Goal: Task Accomplishment & Management: Manage account settings

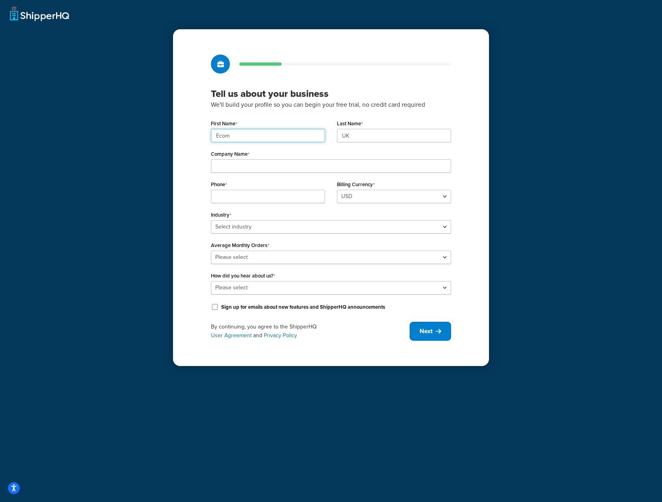
click at [291, 133] on input "Ecom" at bounding box center [268, 135] width 114 height 13
paste input "UMG"
type input "UMG"
click at [355, 135] on input "UK" at bounding box center [394, 135] width 114 height 13
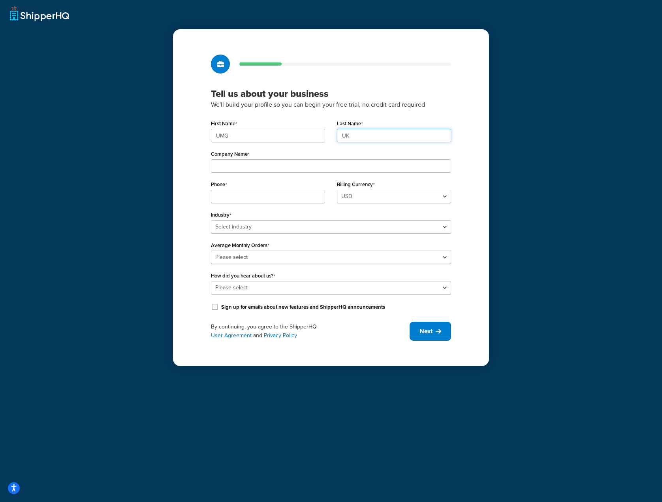
click at [355, 135] on input "UK" at bounding box center [394, 135] width 114 height 13
paste input "MG"
type input "UMG"
click at [315, 168] on input "Company Name" at bounding box center [331, 165] width 240 height 13
paste input "Universal Music Group"
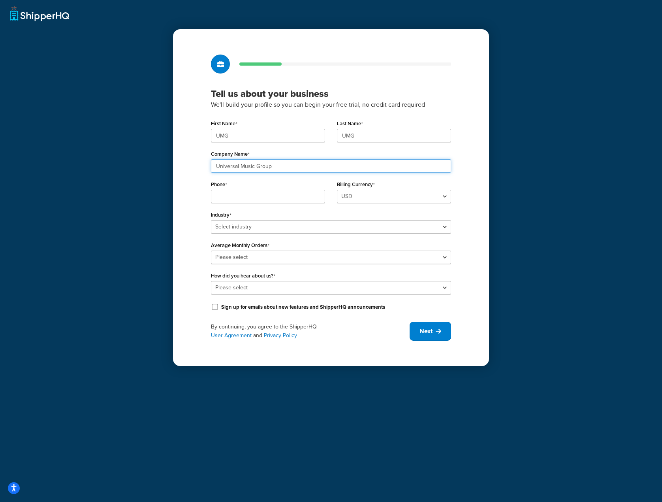
type input "Universal Music Group"
click at [299, 196] on input "Phone" at bounding box center [268, 196] width 114 height 13
paste input "08449137510"
type input "08449137510"
click at [445, 227] on select "Select industry Automotive Adult Agriculture Alcohol, Tobacco & CBD Arts & Craf…" at bounding box center [331, 226] width 240 height 13
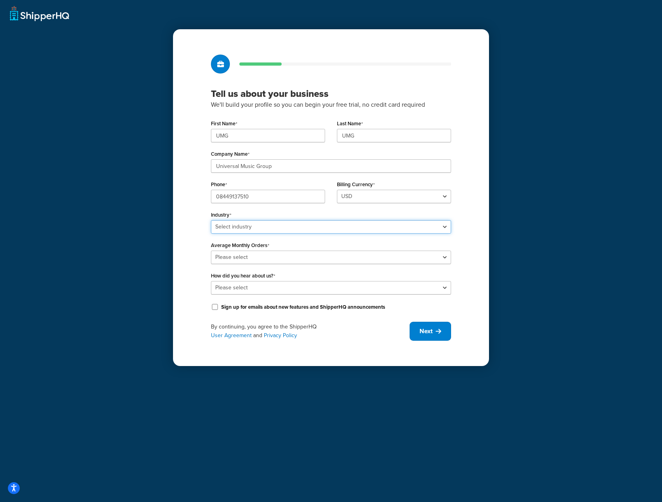
select select "7"
click at [211, 220] on select "Select industry Automotive Adult Agriculture Alcohol, Tobacco & CBD Arts & Craf…" at bounding box center [331, 226] width 240 height 13
click at [436, 258] on select "Please select 0-500 501-1,000 1,001-10,000 10,001-20,000 Over 20,000" at bounding box center [331, 257] width 240 height 13
select select "5"
click at [211, 251] on select "Please select 0-500 501-1,000 1,001-10,000 10,001-20,000 Over 20,000" at bounding box center [331, 257] width 240 height 13
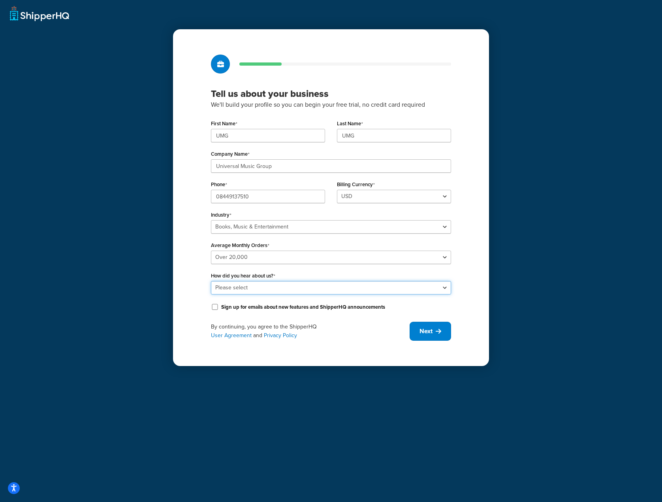
click at [440, 290] on select "Please select Online Search App Store or Marketplace Listing Referred by Agency…" at bounding box center [331, 287] width 240 height 13
select select "10"
click at [211, 281] on select "Please select Online Search App Store or Marketplace Listing Referred by Agency…" at bounding box center [331, 287] width 240 height 13
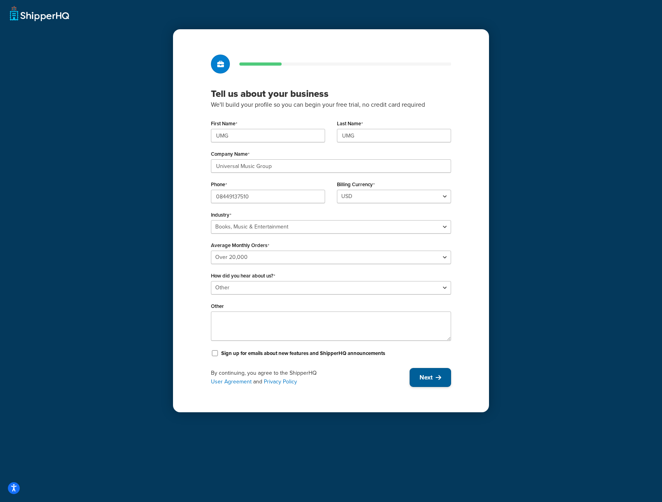
click at [432, 377] on span "Next" at bounding box center [426, 377] width 13 height 9
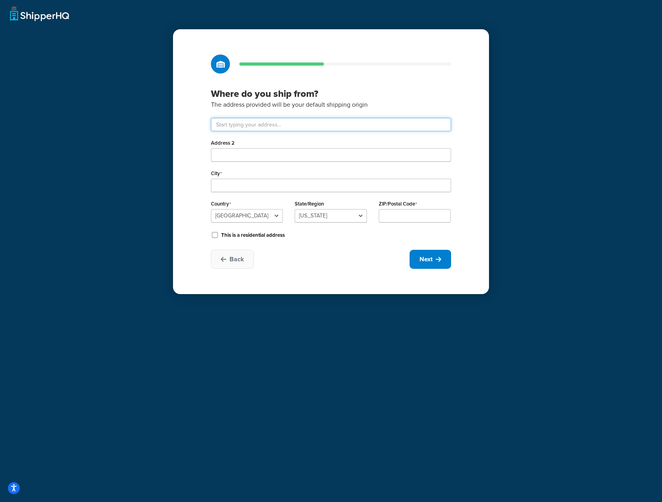
click at [302, 128] on input "text" at bounding box center [331, 124] width 240 height 13
type input "Drayton Field Industrial Estate"
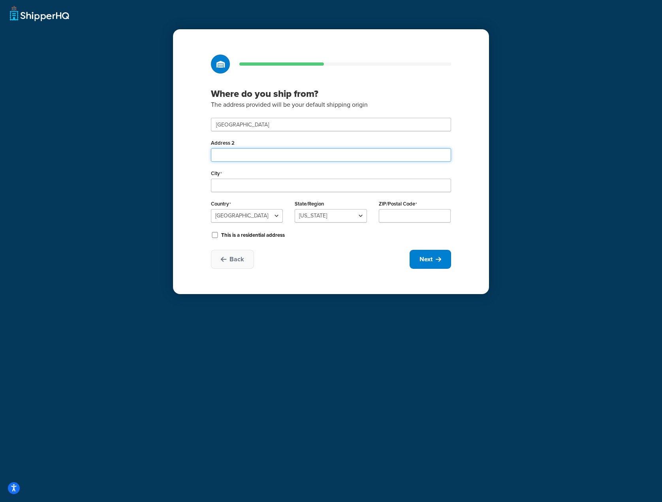
type input "Nasmyth Road"
type input "Daventry"
select select "1226"
type input "NN11 8NF"
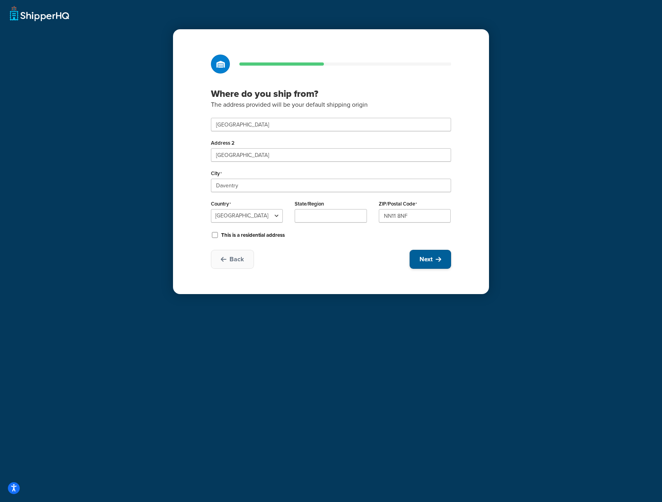
click at [438, 263] on button "Next" at bounding box center [431, 259] width 42 height 19
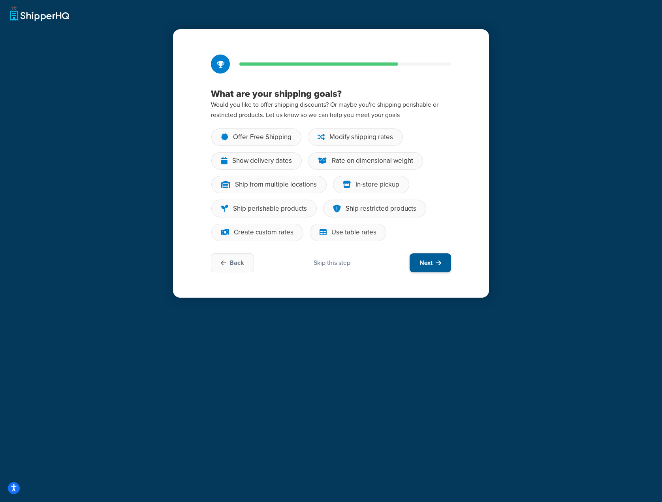
click at [438, 262] on icon at bounding box center [439, 263] width 6 height 6
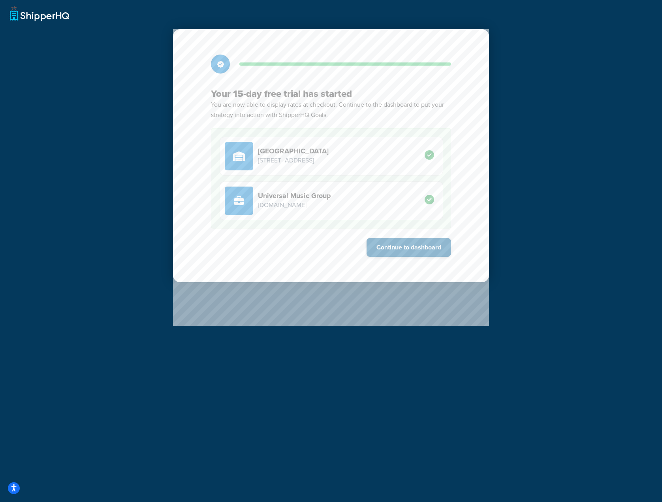
click at [430, 247] on button "Continue to dashboard" at bounding box center [409, 247] width 85 height 19
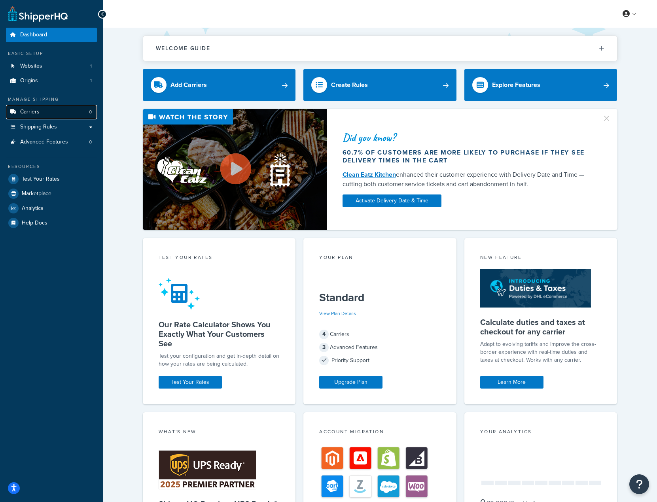
click at [31, 115] on span "Carriers" at bounding box center [29, 112] width 19 height 7
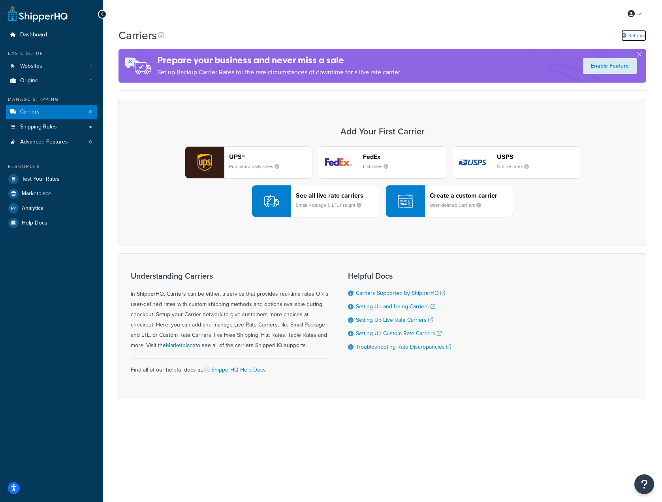
click at [635, 34] on link "Settings" at bounding box center [634, 35] width 25 height 11
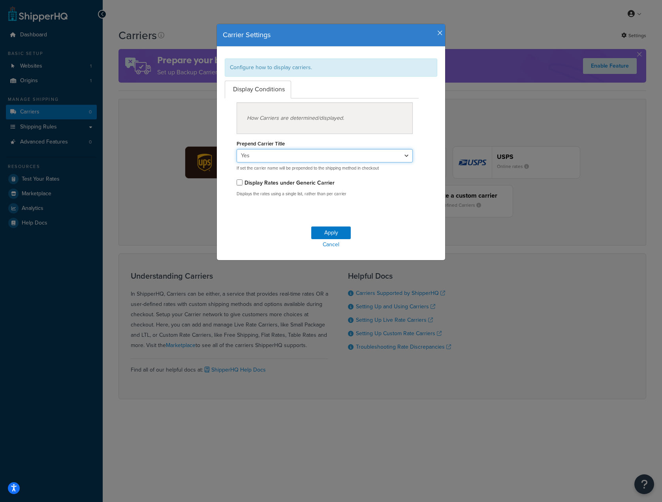
click at [406, 156] on select "Yes No" at bounding box center [325, 155] width 176 height 13
select select "false"
click at [237, 149] on select "Yes No" at bounding box center [325, 155] width 176 height 13
click at [336, 232] on button "Apply" at bounding box center [331, 232] width 40 height 13
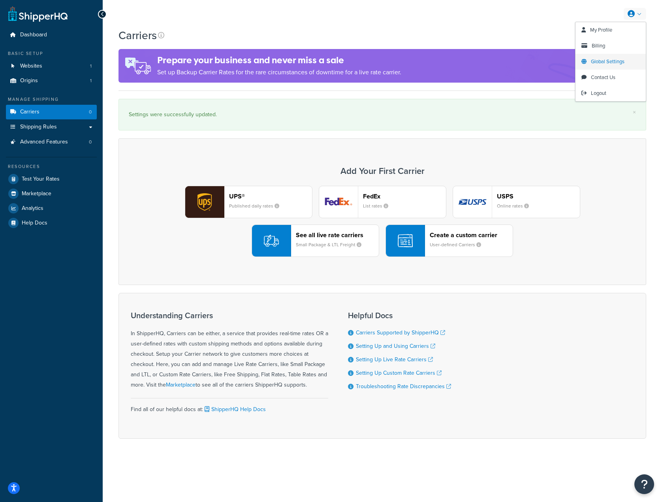
click at [610, 60] on span "Global Settings" at bounding box center [608, 62] width 34 height 8
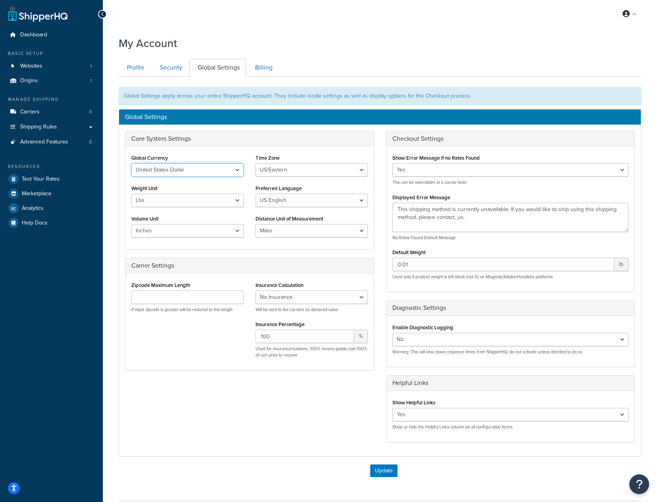
click at [239, 169] on select "United States Dollar Euro British Pound Australian Dollar Canadian Dollar Japan…" at bounding box center [187, 169] width 112 height 13
select select "GBP"
click at [131, 163] on select "United States Dollar Euro British Pound Australian Dollar Canadian Dollar Japan…" at bounding box center [187, 169] width 112 height 13
click at [236, 198] on select "Lbs Kgs" at bounding box center [187, 200] width 112 height 13
select select "kg"
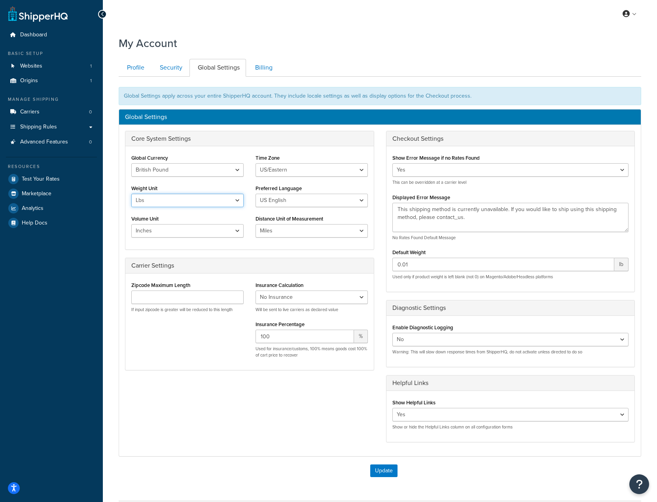
click at [131, 194] on select "Lbs Kgs" at bounding box center [187, 200] width 112 height 13
click at [240, 230] on select "Inches Centimetres Feet Yards Metres" at bounding box center [187, 230] width 112 height 13
select select "cm"
click at [131, 224] on select "Inches Centimetres Feet Yards Metres" at bounding box center [187, 230] width 112 height 13
click at [332, 173] on select "US/Hawaii US/Alaska US/Pacific US/Central US/Mountain US/Eastern US/Arizona Afr…" at bounding box center [311, 169] width 112 height 13
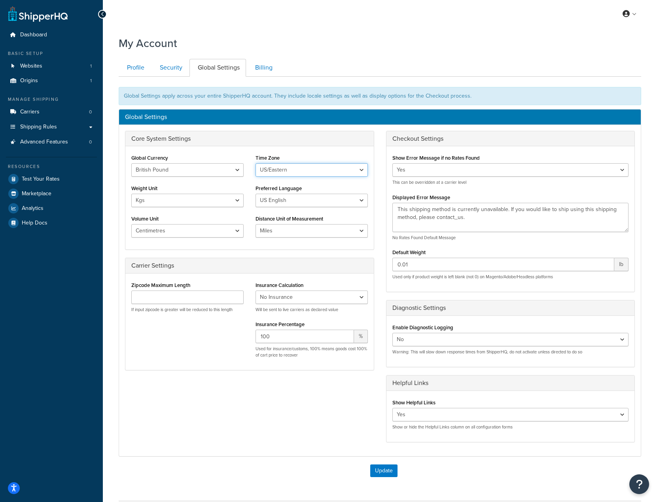
select select "Europe/[GEOGRAPHIC_DATA]"
click at [255, 163] on select "US/Hawaii US/Alaska US/Pacific US/Central US/Mountain US/Eastern US/Arizona Afr…" at bounding box center [311, 169] width 112 height 13
click at [349, 202] on select "US English British English" at bounding box center [311, 200] width 112 height 13
select select "en-[GEOGRAPHIC_DATA]"
click at [255, 194] on select "US English British English" at bounding box center [311, 200] width 112 height 13
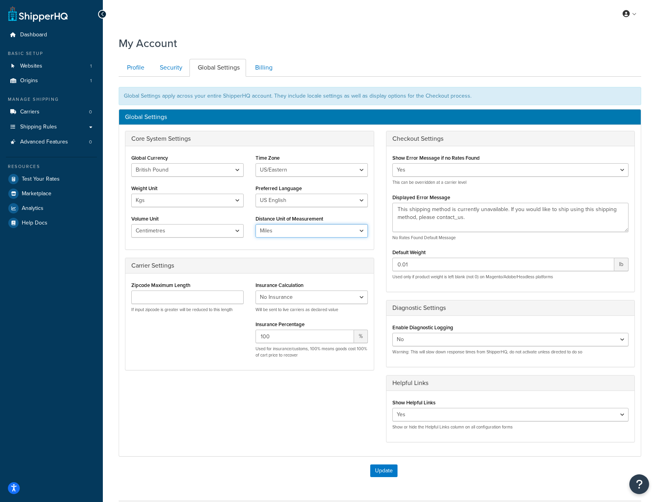
click at [361, 231] on select "Miles Kilometers" at bounding box center [311, 230] width 112 height 13
click at [215, 250] on div "Core System Settings Global Currency United States Dollar Euro British Pound Au…" at bounding box center [249, 190] width 249 height 119
click at [380, 472] on button "Update" at bounding box center [383, 470] width 27 height 13
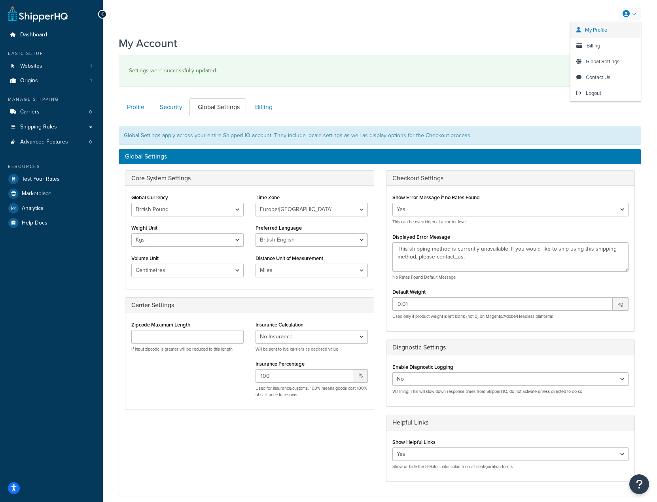
click at [598, 32] on span "My Profile" at bounding box center [596, 30] width 22 height 8
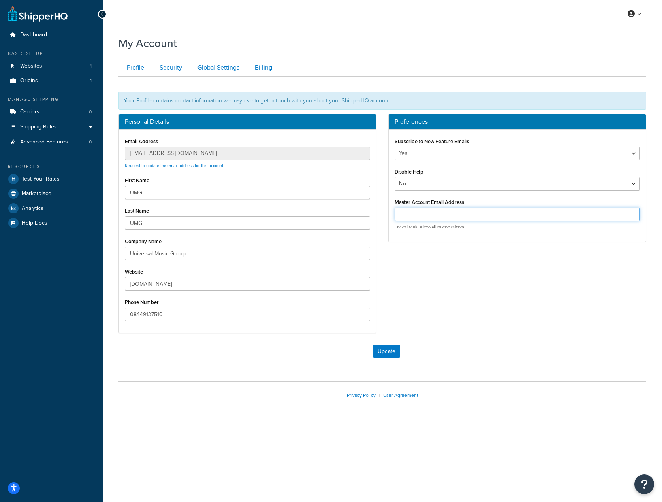
click at [520, 215] on input "Master Account Email Address" at bounding box center [517, 214] width 245 height 13
paste input "[EMAIL_ADDRESS][DOMAIN_NAME]"
type input "[EMAIL_ADDRESS][DOMAIN_NAME]"
click at [390, 353] on button "Update" at bounding box center [386, 351] width 27 height 13
